Goal: Contribute content: Add original content to the website for others to see

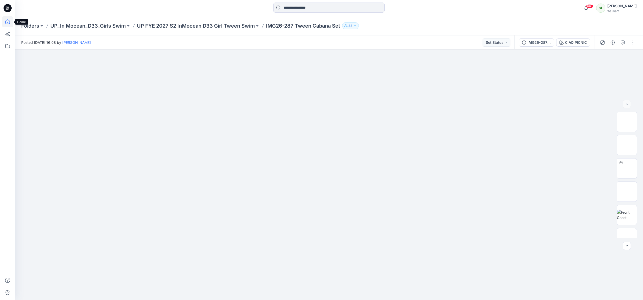
click at [5, 21] on icon at bounding box center [7, 21] width 11 height 11
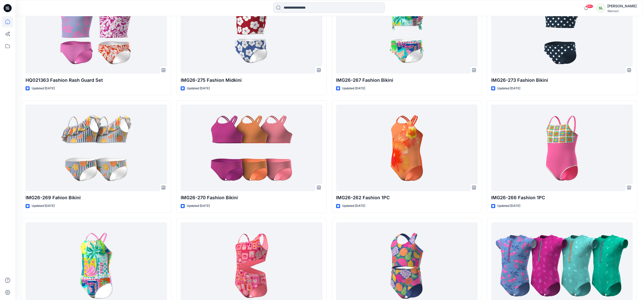
scroll to position [824, 0]
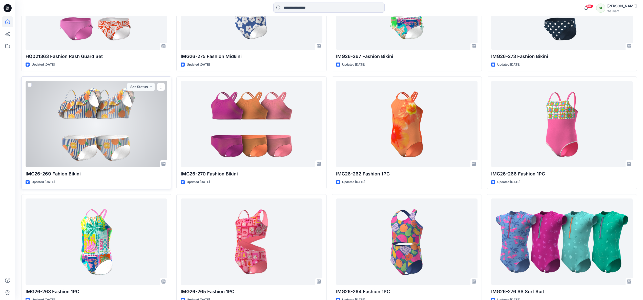
click at [93, 135] on div at bounding box center [96, 124] width 141 height 87
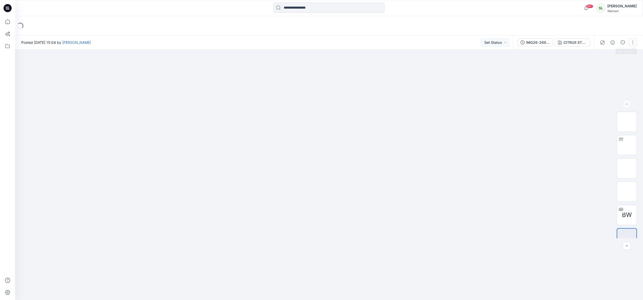
click at [631, 41] on button "button" at bounding box center [633, 42] width 8 height 8
click at [603, 67] on p "Edit" at bounding box center [600, 68] width 6 height 5
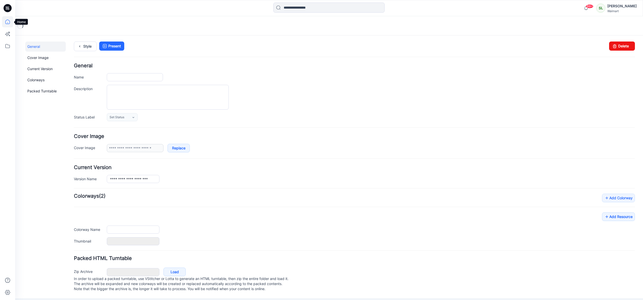
type input "**********"
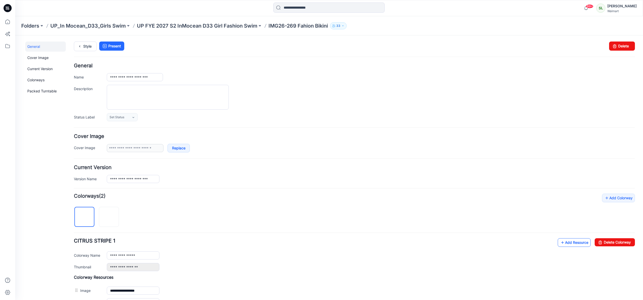
click at [578, 241] on link "Add Resource" at bounding box center [574, 242] width 33 height 9
click at [8, 24] on icon at bounding box center [7, 21] width 5 height 5
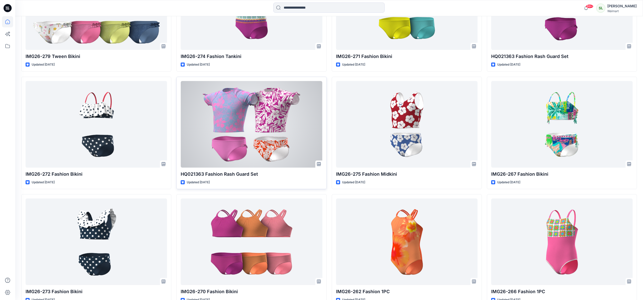
scroll to position [716, 0]
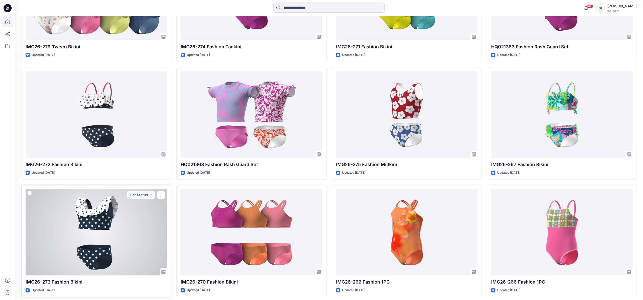
click at [104, 204] on div at bounding box center [96, 232] width 141 height 87
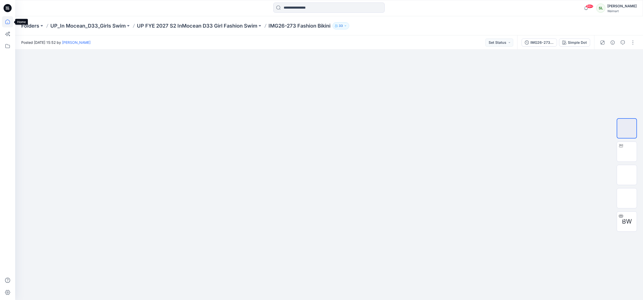
click at [10, 20] on icon at bounding box center [7, 21] width 11 height 11
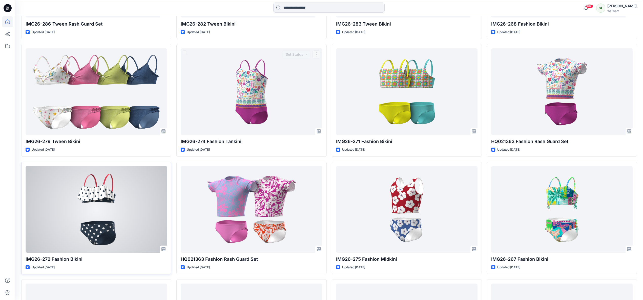
scroll to position [622, 0]
click at [97, 211] on div at bounding box center [96, 208] width 141 height 87
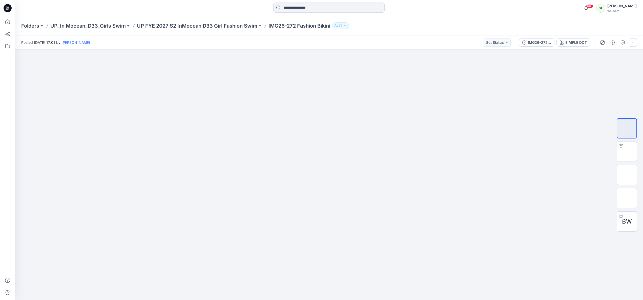
click at [631, 45] on button "button" at bounding box center [633, 42] width 8 height 8
click at [604, 70] on button "Edit" at bounding box center [611, 68] width 47 height 9
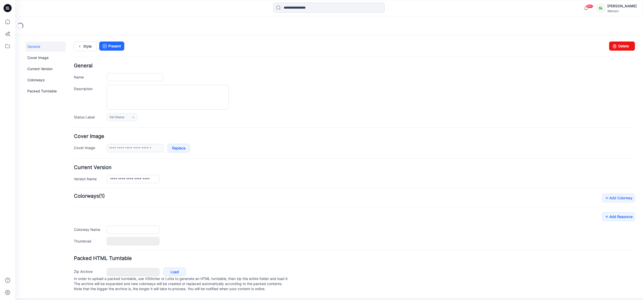
type input "**********"
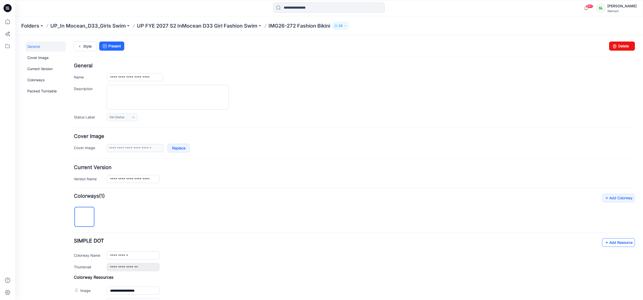
click at [612, 240] on link "Add Resource" at bounding box center [618, 242] width 33 height 9
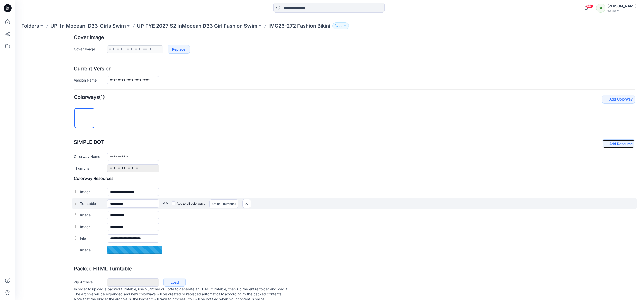
scroll to position [113, 0]
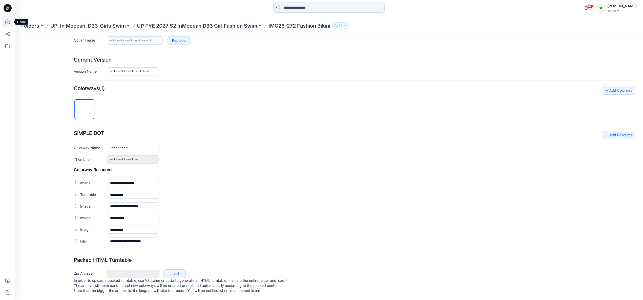
click at [7, 21] on icon at bounding box center [7, 21] width 11 height 11
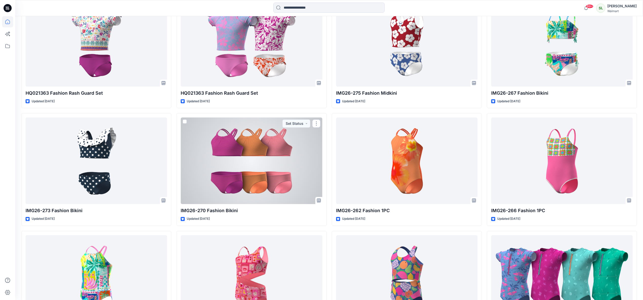
scroll to position [708, 0]
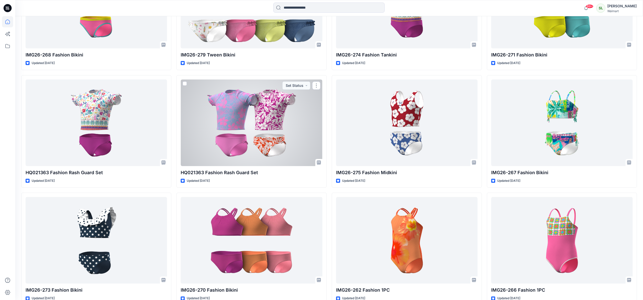
drag, startPoint x: 282, startPoint y: 144, endPoint x: 279, endPoint y: 143, distance: 2.6
click at [282, 144] on div at bounding box center [251, 122] width 141 height 87
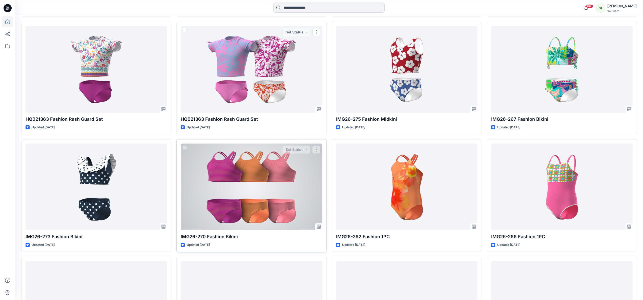
scroll to position [769, 0]
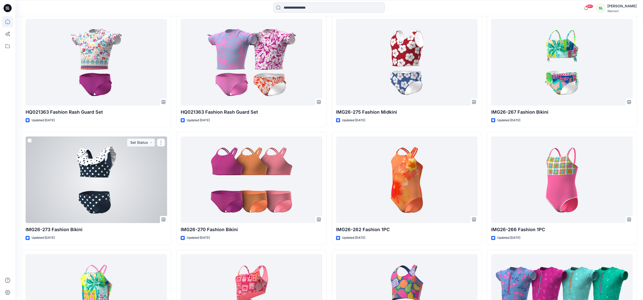
click at [109, 174] on div at bounding box center [96, 179] width 141 height 87
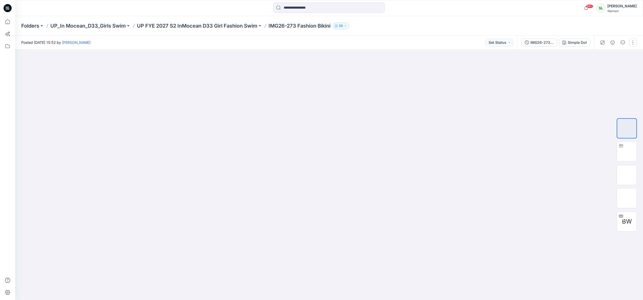
click at [636, 40] on button "button" at bounding box center [633, 42] width 8 height 8
click at [608, 68] on button "Edit" at bounding box center [611, 68] width 47 height 9
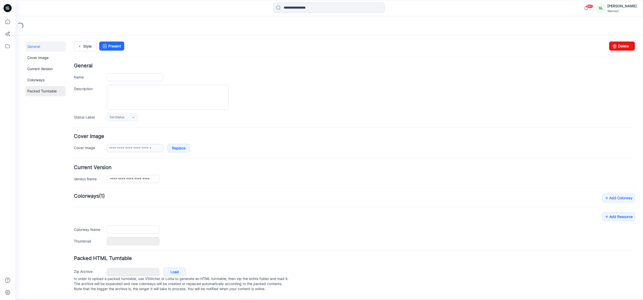
type input "**********"
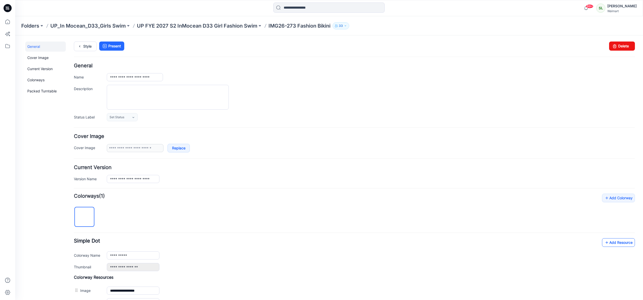
click at [623, 245] on link "Add Resource" at bounding box center [618, 242] width 33 height 9
click at [8, 20] on icon at bounding box center [7, 21] width 11 height 11
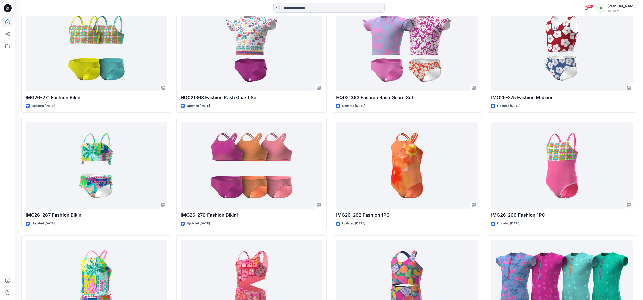
scroll to position [886, 0]
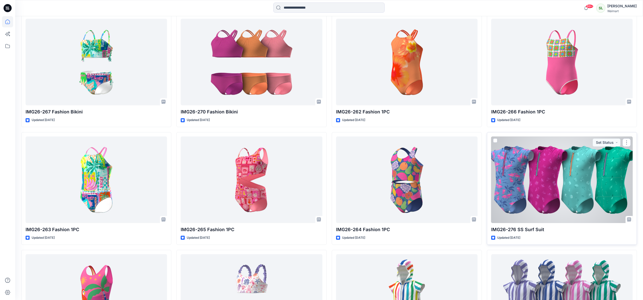
click at [550, 202] on div at bounding box center [561, 179] width 141 height 87
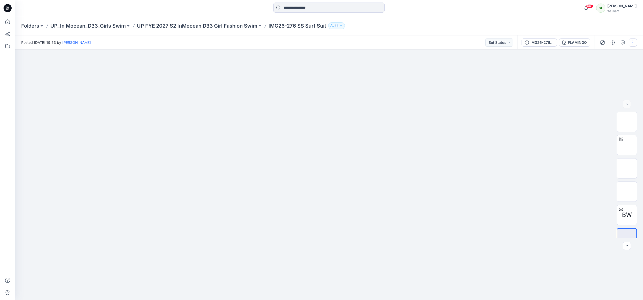
click at [631, 44] on button "button" at bounding box center [633, 42] width 8 height 8
click at [603, 66] on p "Edit" at bounding box center [600, 68] width 6 height 5
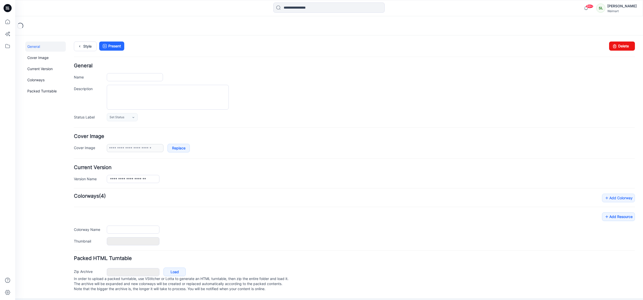
type input "**********"
type input "********"
type input "**********"
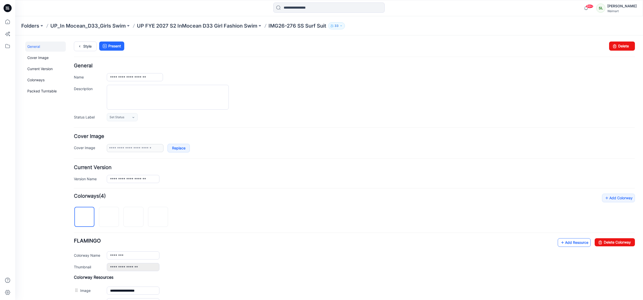
click at [573, 244] on link "Add Resource" at bounding box center [574, 242] width 33 height 9
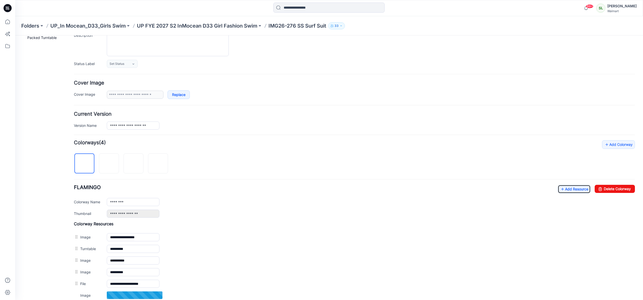
scroll to position [113, 0]
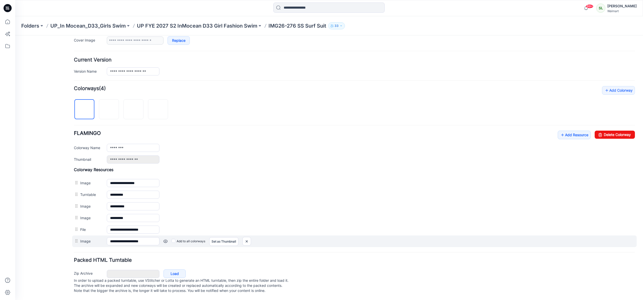
click at [77, 237] on div at bounding box center [77, 241] width 6 height 8
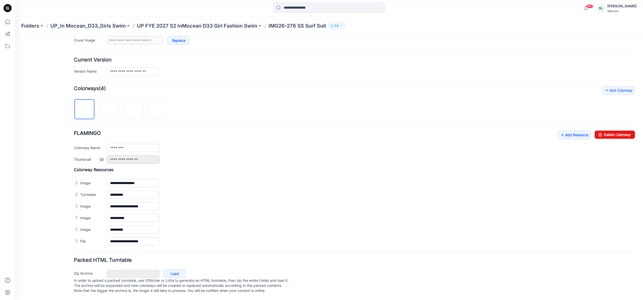
scroll to position [0, 0]
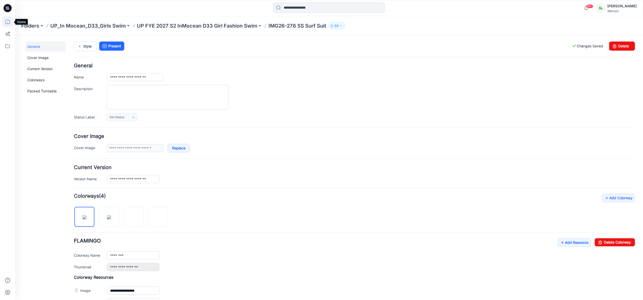
click at [4, 21] on icon at bounding box center [7, 21] width 11 height 11
